Goal: Register for event/course

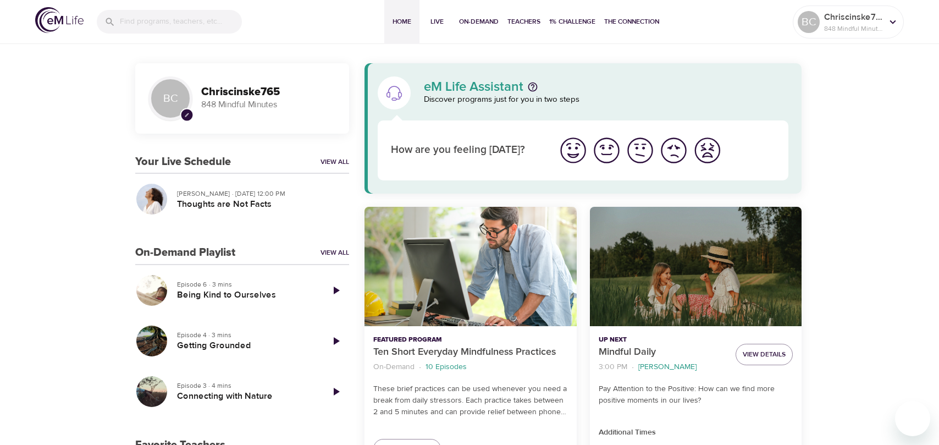
click at [578, 148] on img "I'm feeling great" at bounding box center [573, 150] width 30 height 30
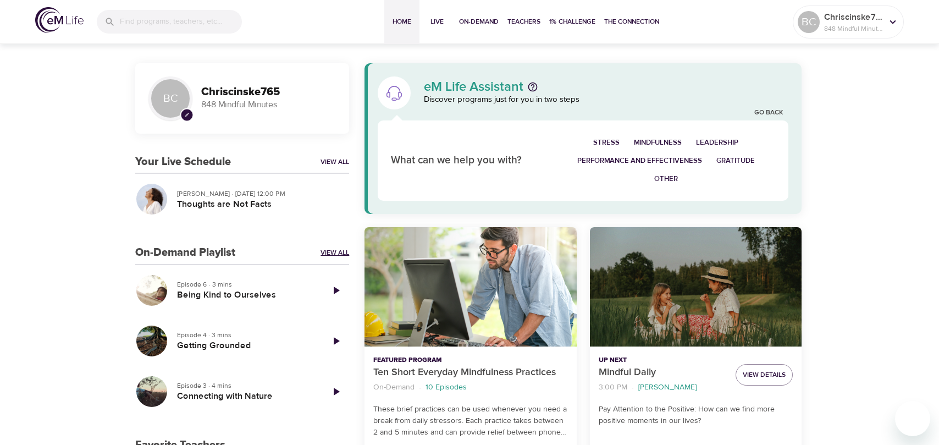
click at [332, 249] on link "View All" at bounding box center [335, 252] width 29 height 9
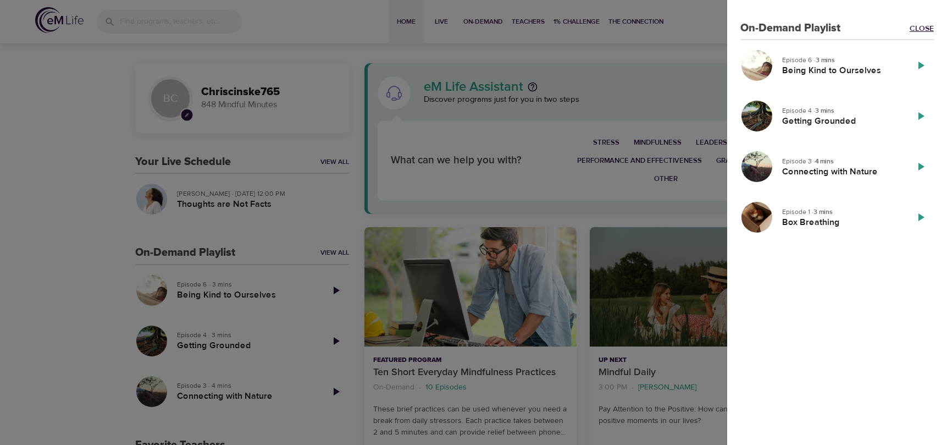
click at [918, 27] on link "Close" at bounding box center [922, 28] width 24 height 11
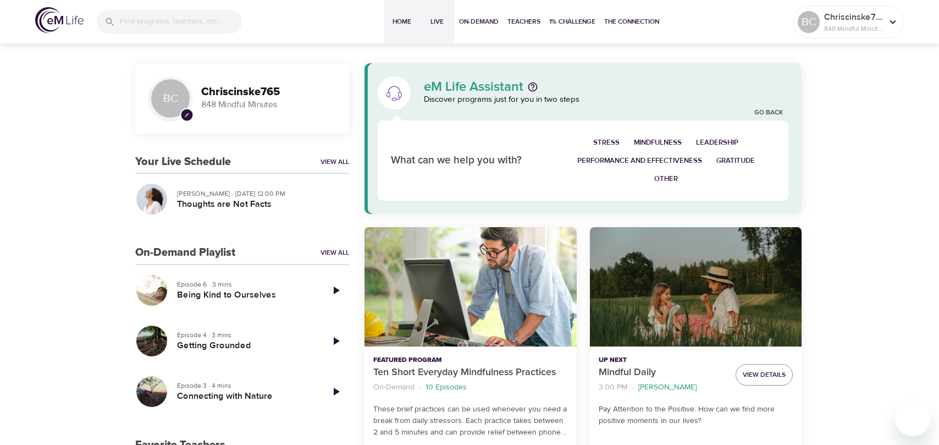
click at [438, 23] on span "Live" at bounding box center [437, 22] width 26 height 12
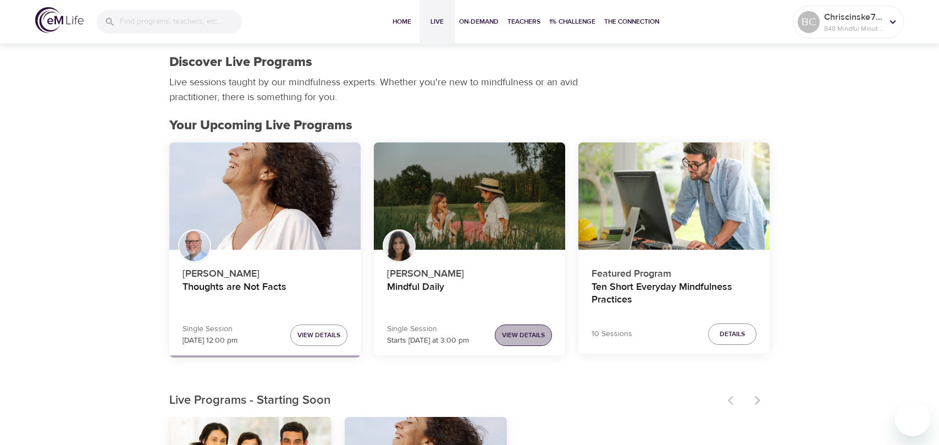
click at [513, 332] on span "View Details" at bounding box center [523, 335] width 43 height 12
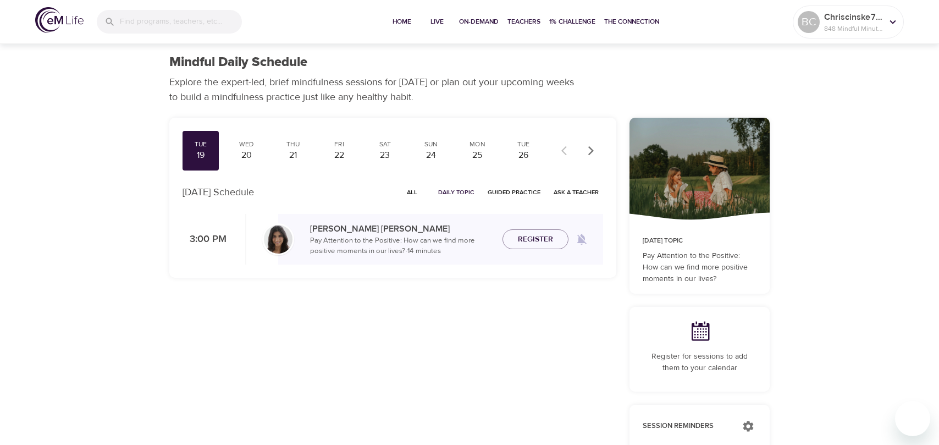
checkbox input "true"
click at [545, 241] on span "Register" at bounding box center [535, 240] width 35 height 14
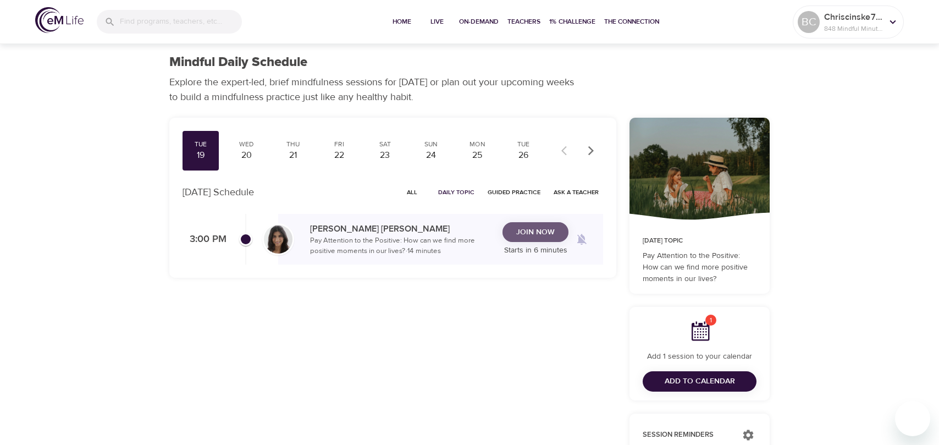
click at [542, 232] on span "Join Now" at bounding box center [535, 232] width 38 height 14
